Goal: Navigation & Orientation: Find specific page/section

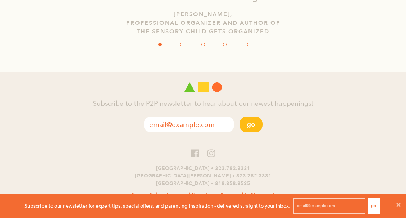
scroll to position [1465, 0]
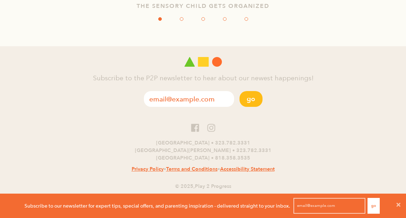
click at [103, 108] on div "Go" at bounding box center [203, 100] width 406 height 18
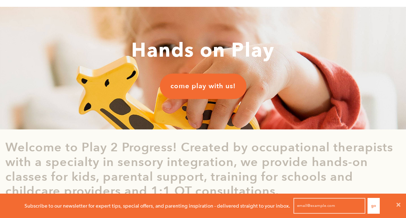
scroll to position [0, 0]
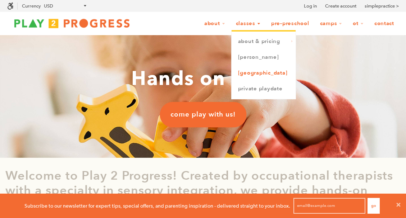
click at [250, 74] on link "[GEOGRAPHIC_DATA]" at bounding box center [263, 73] width 64 height 16
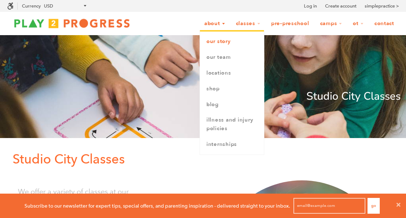
click at [221, 41] on link "Our Story" at bounding box center [232, 42] width 64 height 16
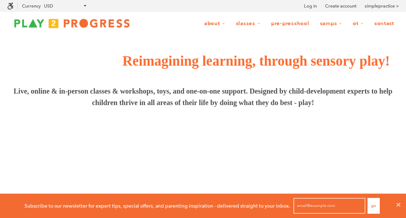
click at [63, 105] on span "Live, online & in-person classes & workshops, toys, and one-on-one support. Des…" at bounding box center [202, 96] width 395 height 23
